Goal: Transaction & Acquisition: Purchase product/service

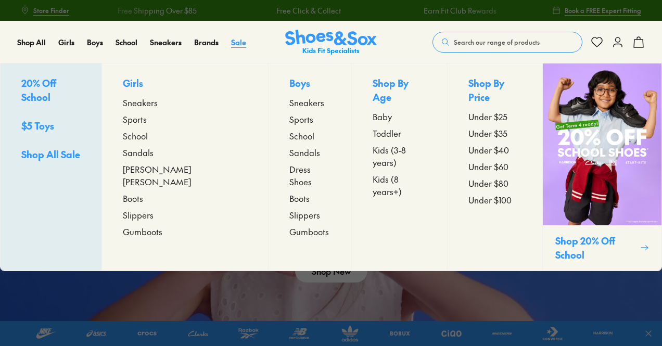
click at [236, 43] on span "Sale" at bounding box center [238, 42] width 15 height 10
click at [289, 105] on span "Sneakers" at bounding box center [306, 102] width 35 height 12
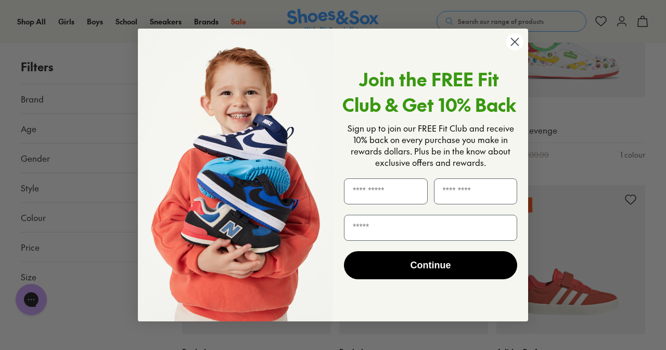
scroll to position [1933, 0]
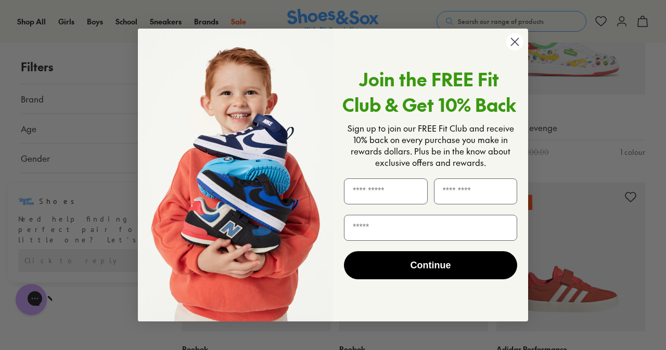
click at [518, 43] on circle "Close dialog" at bounding box center [515, 41] width 17 height 17
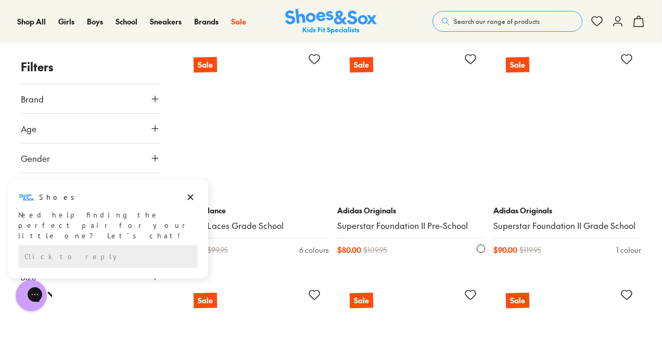
scroll to position [3280, 0]
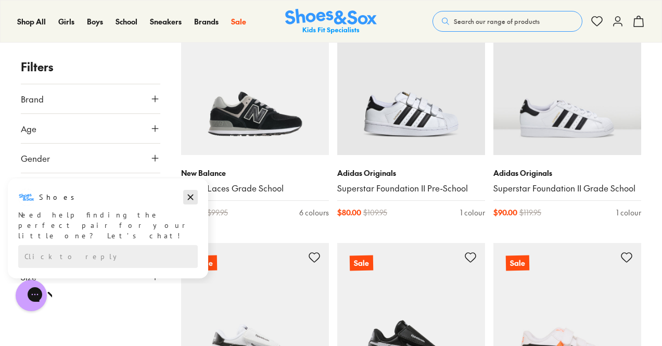
click at [191, 199] on icon "Dismiss campaign" at bounding box center [190, 197] width 10 height 12
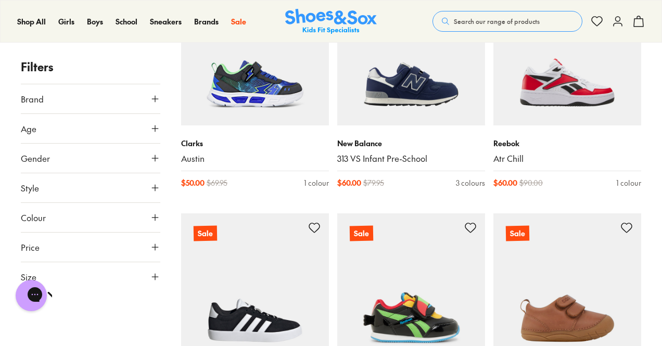
scroll to position [4737, 0]
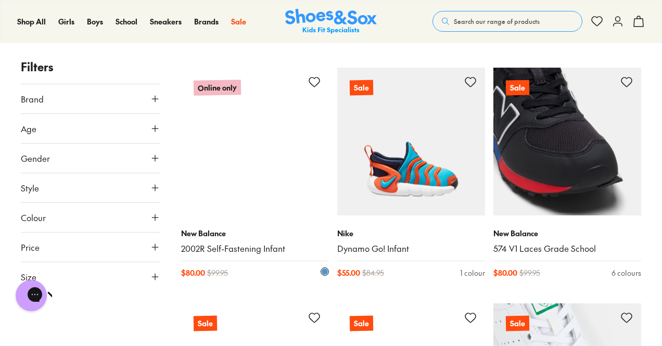
scroll to position [5362, 0]
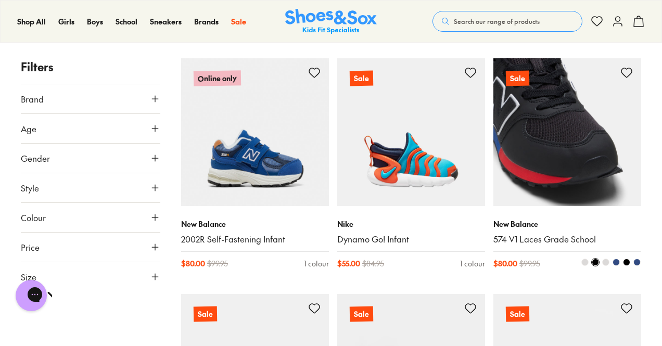
click at [565, 128] on img at bounding box center [568, 132] width 148 height 148
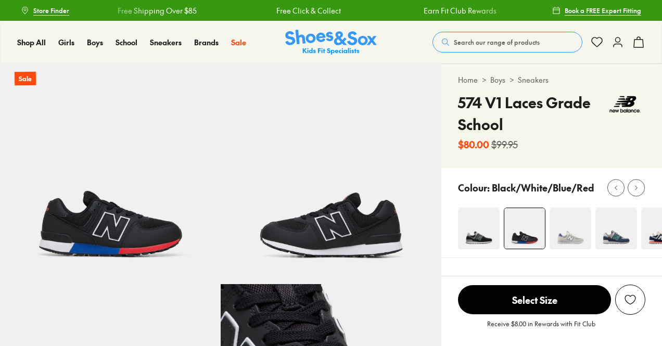
select select "*"
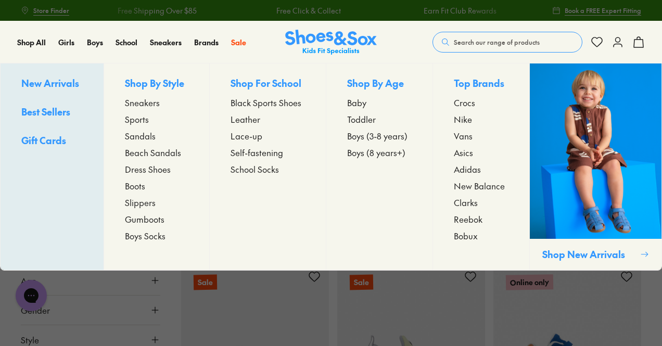
click at [142, 102] on span "Sneakers" at bounding box center [142, 102] width 35 height 12
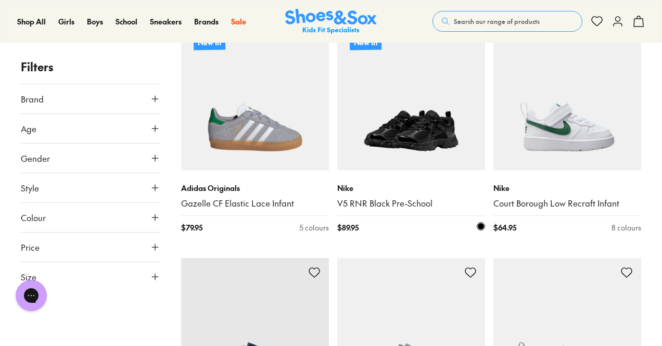
click at [421, 132] on img at bounding box center [411, 96] width 148 height 148
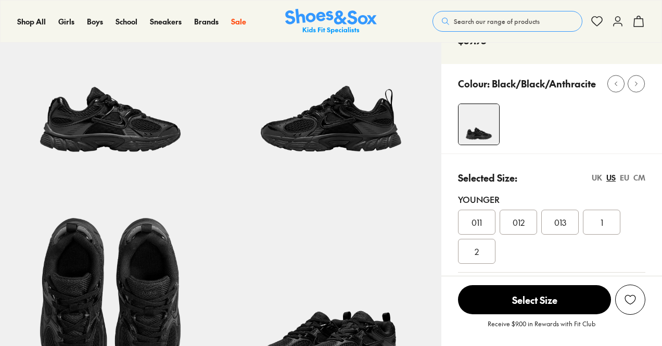
select select "*"
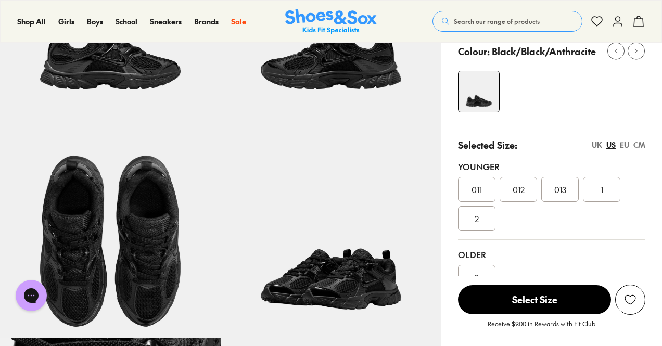
scroll to position [104, 0]
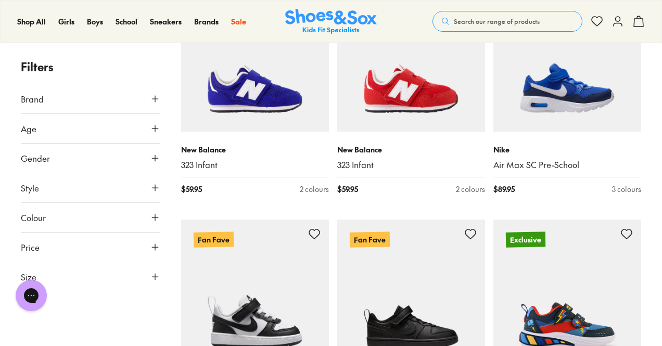
scroll to position [2149, 0]
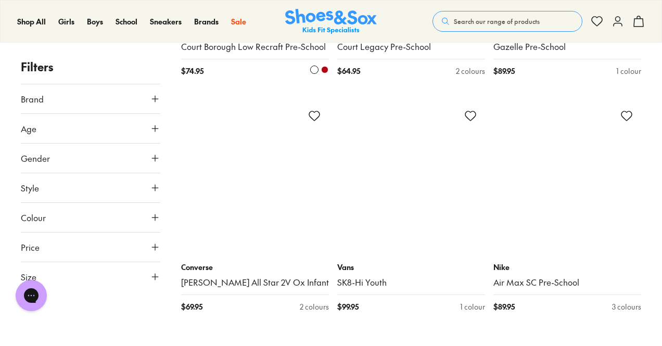
scroll to position [4908, 0]
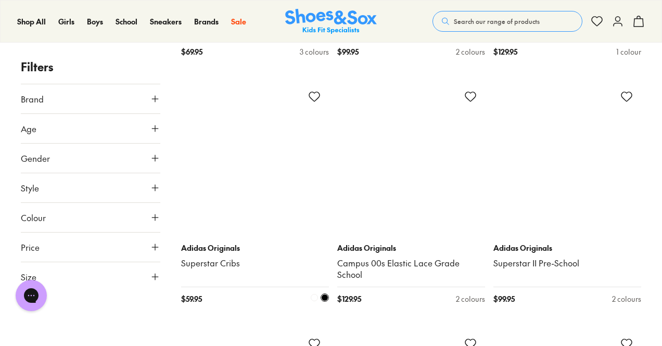
scroll to position [7303, 0]
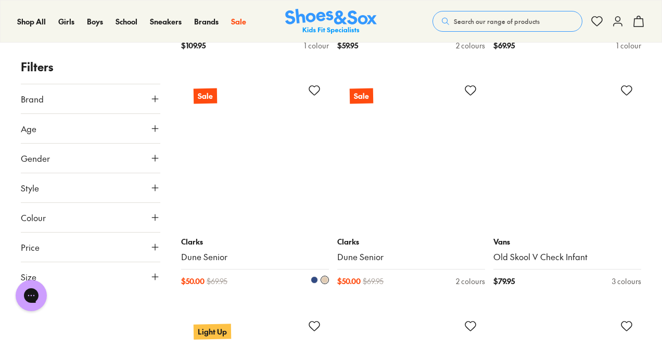
scroll to position [9437, 0]
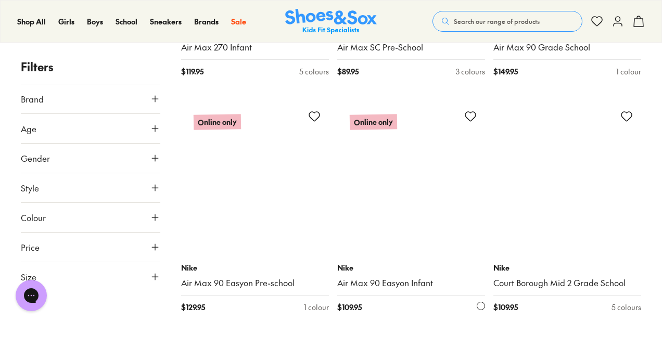
scroll to position [12508, 0]
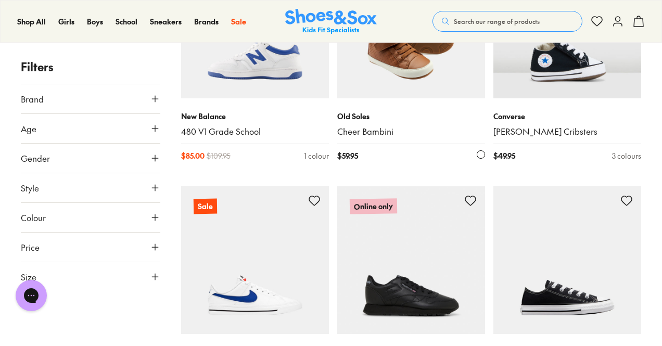
scroll to position [13393, 0]
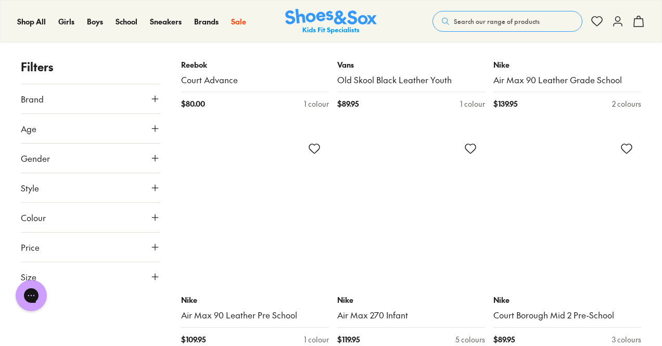
scroll to position [16309, 0]
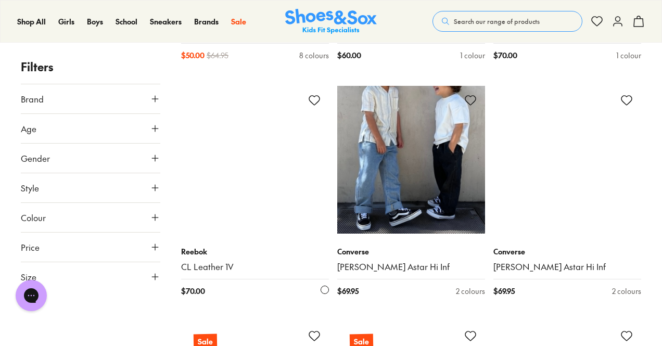
scroll to position [19632, 0]
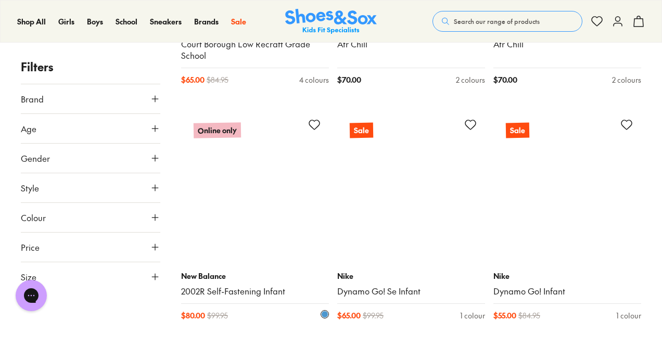
scroll to position [22391, 0]
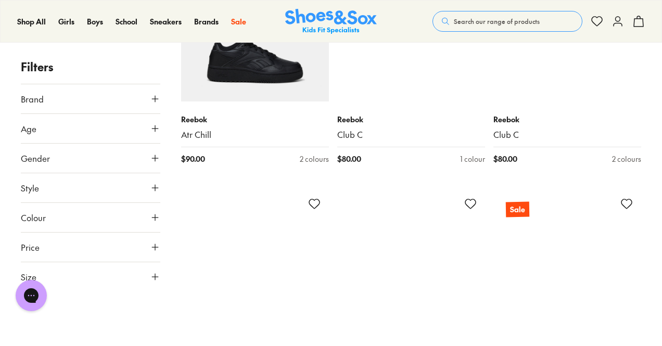
scroll to position [23068, 0]
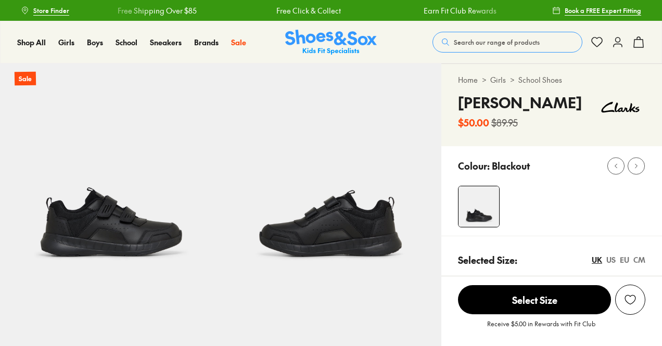
select select "*"
